Goal: Task Accomplishment & Management: Complete application form

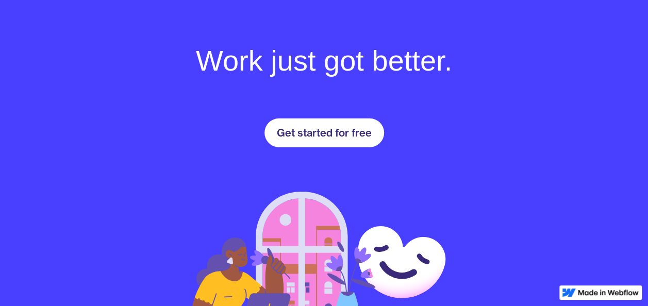
scroll to position [1456, 0]
click at [291, 126] on div "Get started for free" at bounding box center [324, 132] width 95 height 12
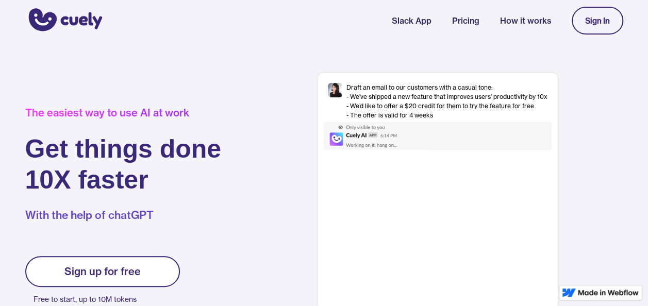
click at [373, 119] on div "Draft an email to our customers with a casual tone: - We’ve shipped a new featu…" at bounding box center [446, 101] width 201 height 37
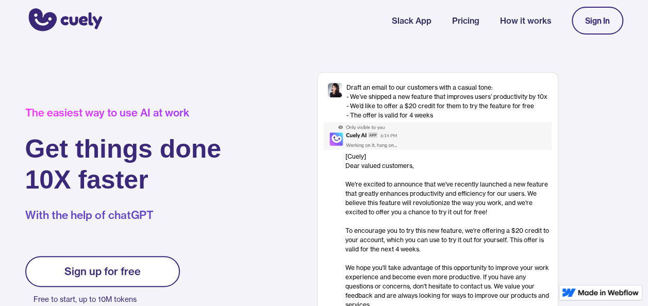
click at [140, 219] on p "With the help of chatGPT" at bounding box center [123, 215] width 196 height 15
click at [101, 211] on p "With the help of chatGPT" at bounding box center [123, 215] width 196 height 15
click at [129, 263] on link "Sign up for free" at bounding box center [102, 271] width 155 height 31
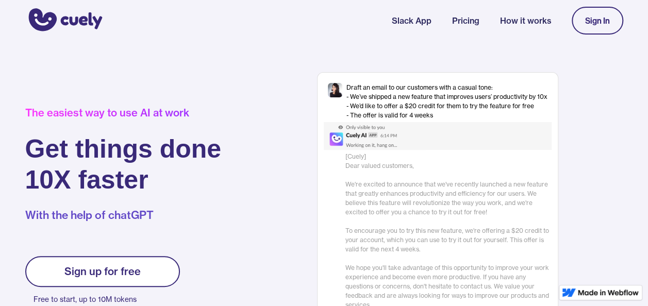
click at [142, 265] on link "Sign up for free" at bounding box center [102, 271] width 155 height 31
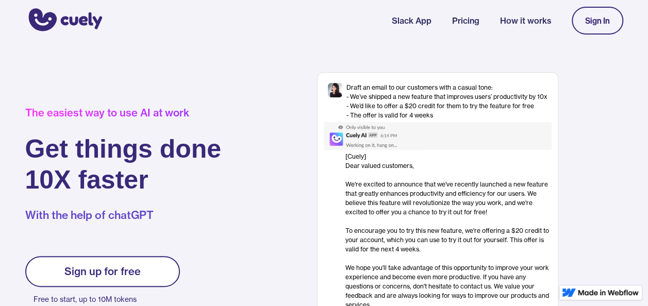
scroll to position [84, 0]
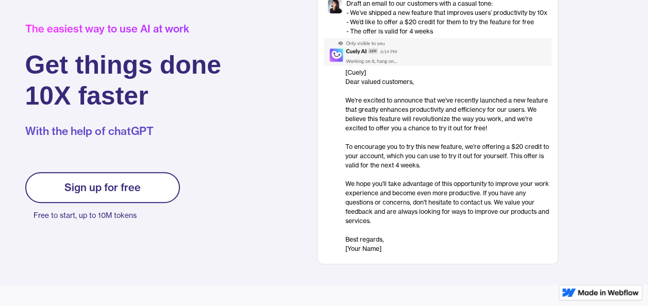
click at [116, 216] on p "Free to start, up to 10M tokens" at bounding box center [107, 215] width 146 height 14
click at [128, 187] on div "Sign up for free" at bounding box center [102, 187] width 76 height 12
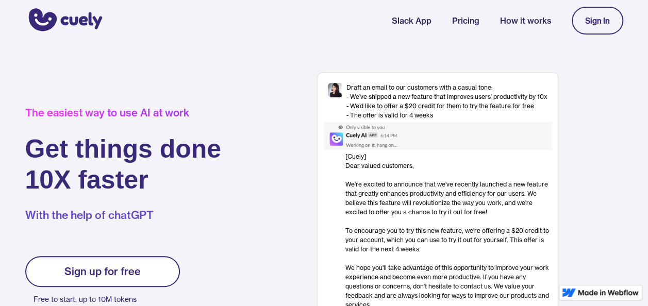
click at [569, 16] on nav "Slack App Pricing How it works Sign In" at bounding box center [507, 21] width 231 height 38
click at [589, 20] on div "Sign In" at bounding box center [597, 20] width 25 height 9
